Goal: Find specific page/section: Find specific page/section

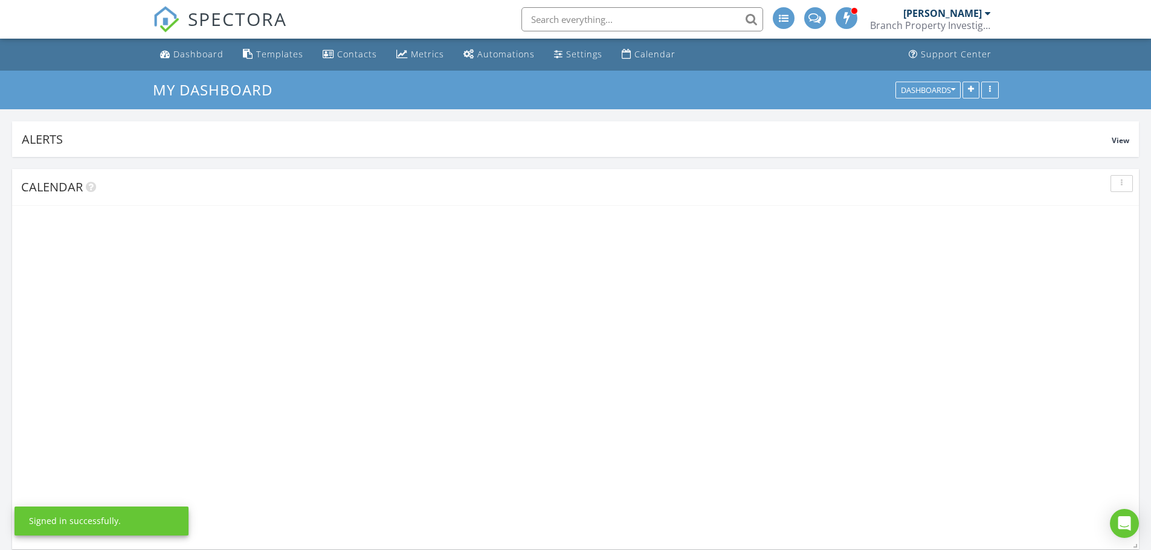
scroll to position [786, 1170]
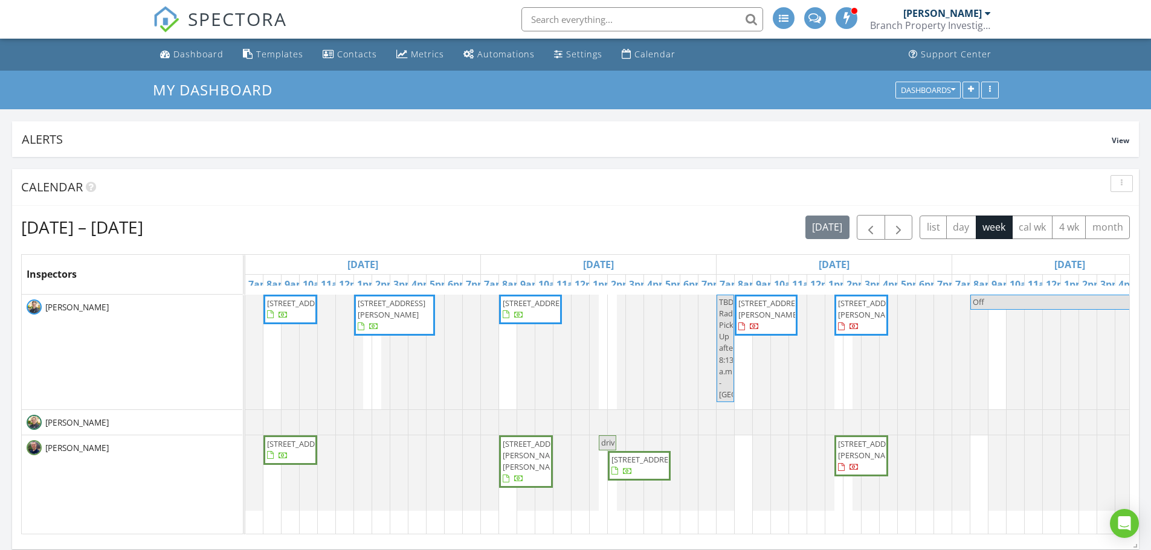
click at [405, 307] on span "2048 Portland Ave, Saint Paul 55104" at bounding box center [392, 309] width 68 height 22
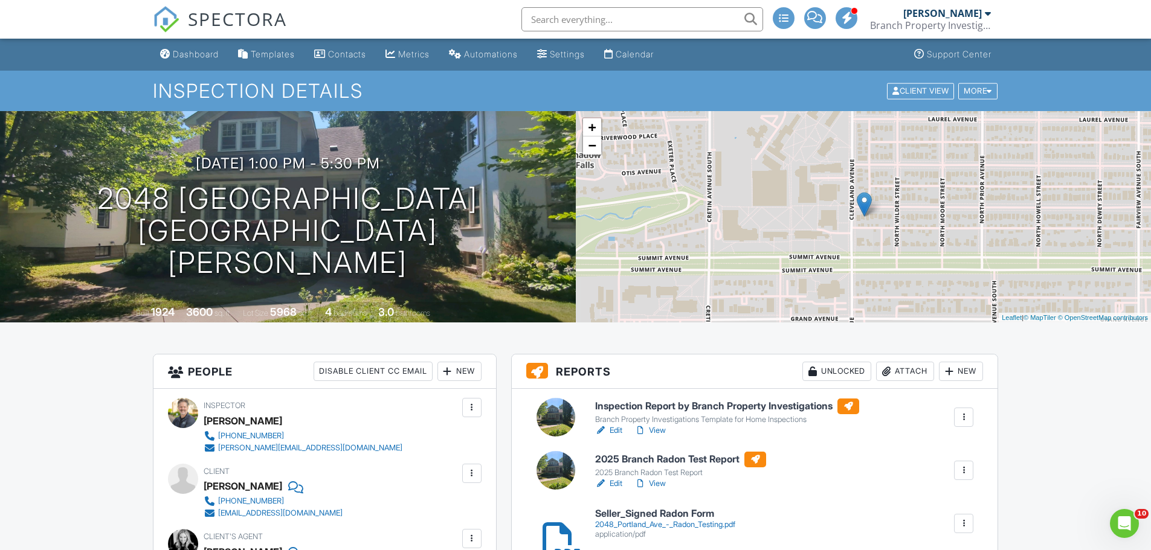
click at [727, 403] on h6 "Inspection Report by Branch Property Investigations" at bounding box center [727, 407] width 264 height 16
